Goal: Task Accomplishment & Management: Manage account settings

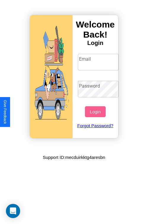
click at [99, 62] on input "Email" at bounding box center [98, 62] width 41 height 17
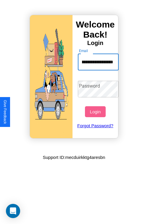
scroll to position [0, 27]
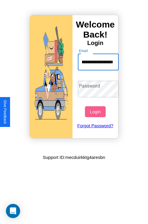
type input "**********"
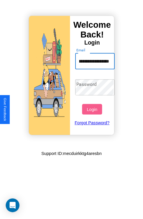
scroll to position [0, 0]
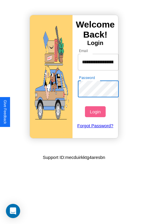
click at [96, 111] on button "Login" at bounding box center [95, 111] width 20 height 11
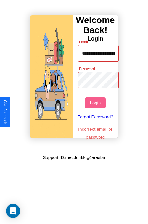
click at [96, 103] on button "Login" at bounding box center [95, 102] width 20 height 11
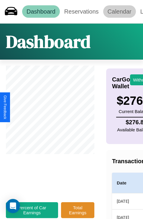
click at [120, 12] on link "Calendar" at bounding box center [119, 11] width 33 height 12
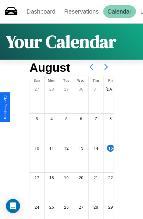
click at [106, 67] on icon at bounding box center [106, 67] width 15 height 15
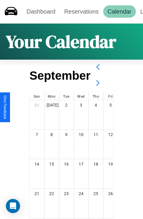
click at [98, 83] on icon at bounding box center [98, 83] width 15 height 15
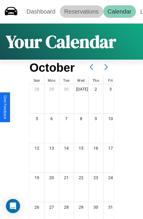
click at [82, 12] on link "Reservations" at bounding box center [81, 11] width 43 height 12
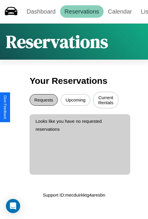
click at [43, 101] on button "Requests" at bounding box center [44, 100] width 28 height 12
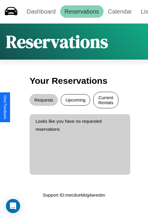
click at [106, 101] on button "Current Rentals" at bounding box center [105, 100] width 25 height 17
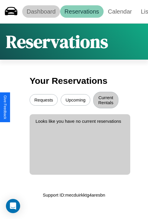
click at [41, 12] on link "Dashboard" at bounding box center [41, 11] width 38 height 12
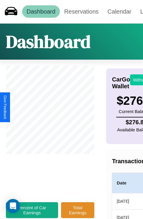
click at [139, 80] on button "Withdraw" at bounding box center [142, 80] width 25 height 11
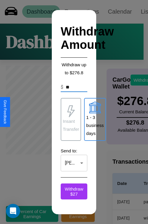
type input "*"
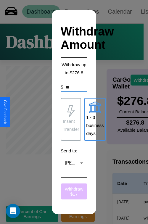
type input "**"
click at [74, 191] on button "Withdraw $ 17" at bounding box center [74, 191] width 27 height 16
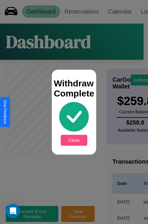
click at [74, 140] on button "Close" at bounding box center [74, 140] width 27 height 11
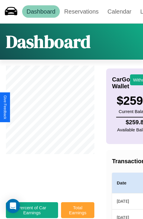
click at [78, 213] on button "Total Earnings" at bounding box center [77, 211] width 33 height 16
